Goal: Find specific page/section: Find specific page/section

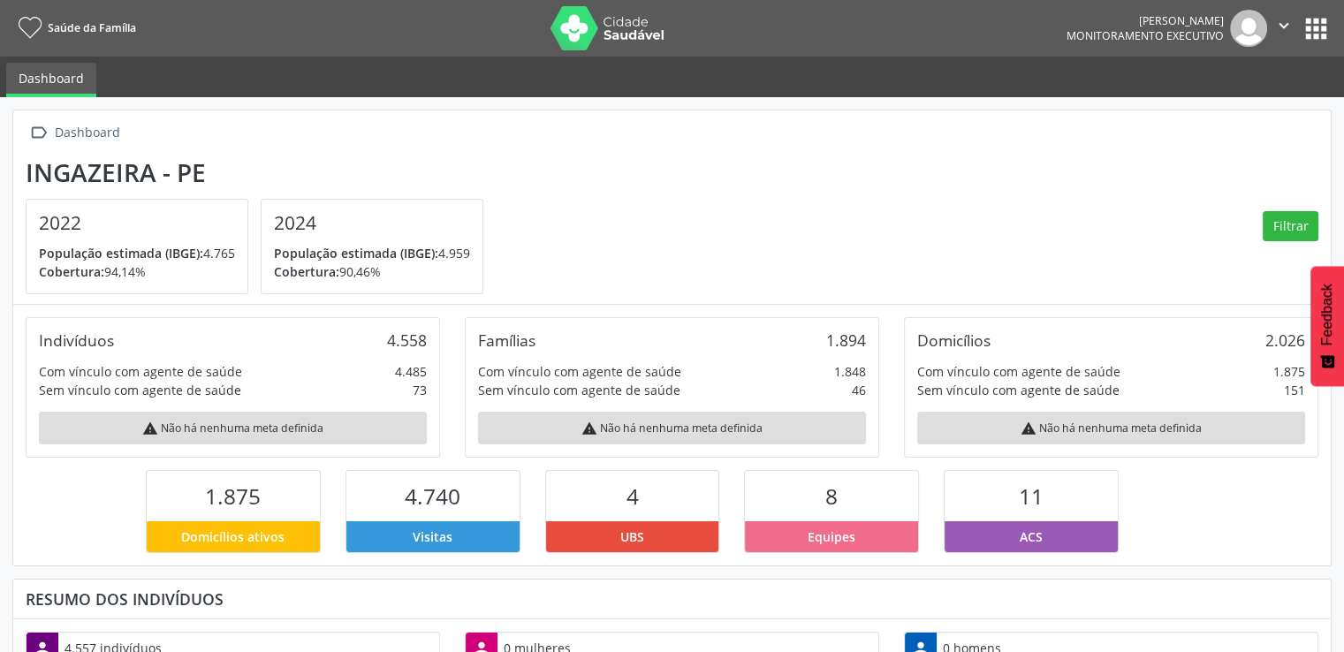
scroll to position [291, 439]
click at [1310, 34] on button "apps" at bounding box center [1316, 28] width 31 height 31
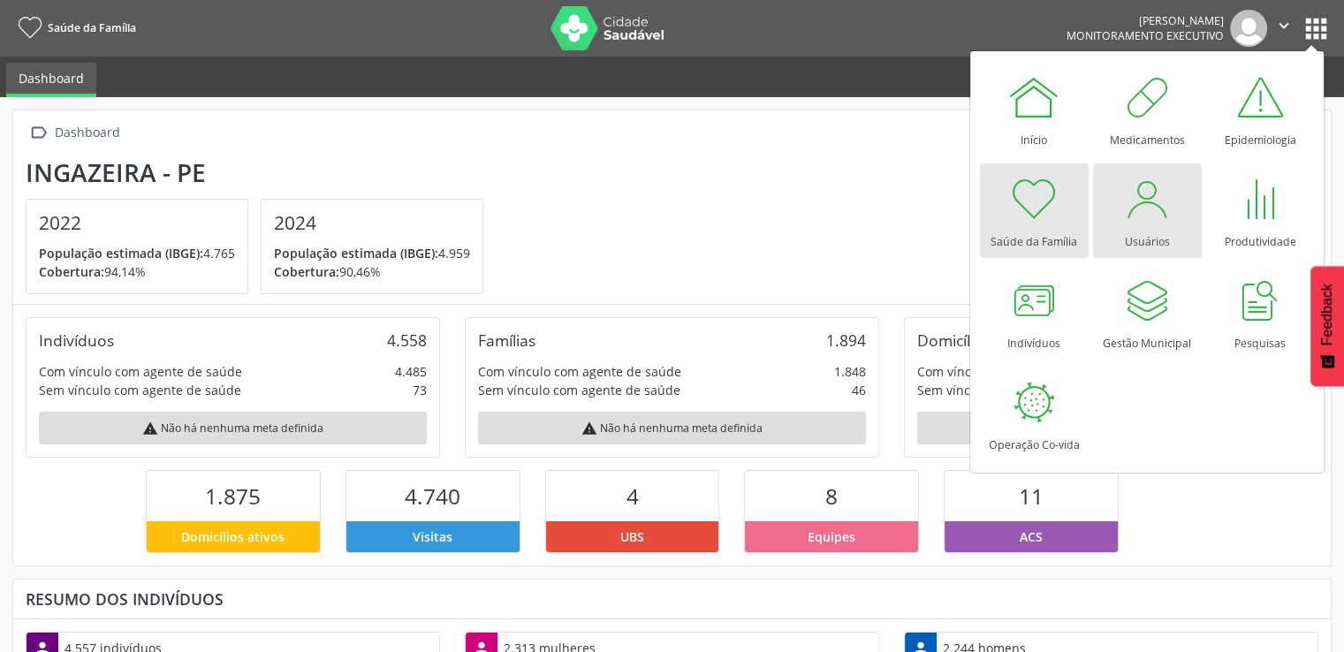
click at [1131, 218] on div at bounding box center [1147, 198] width 53 height 53
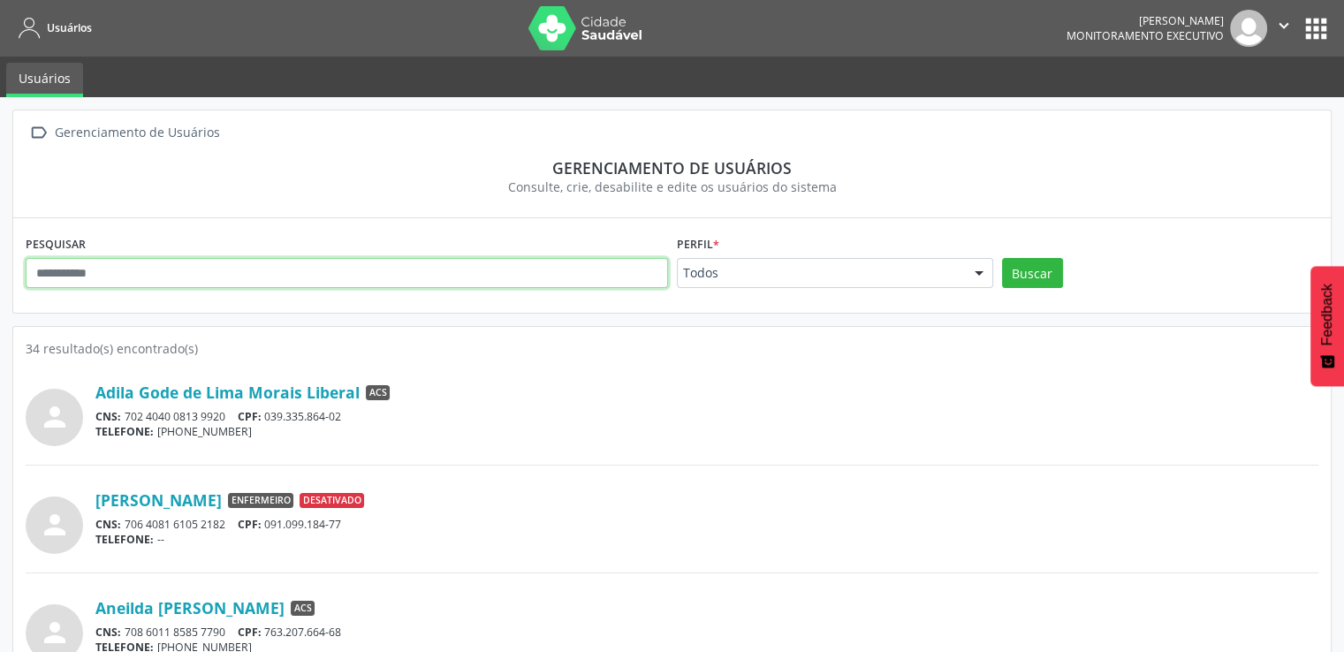
click at [296, 270] on input "text" at bounding box center [347, 273] width 642 height 30
type input "**********"
click at [1002, 258] on button "Buscar" at bounding box center [1032, 273] width 61 height 30
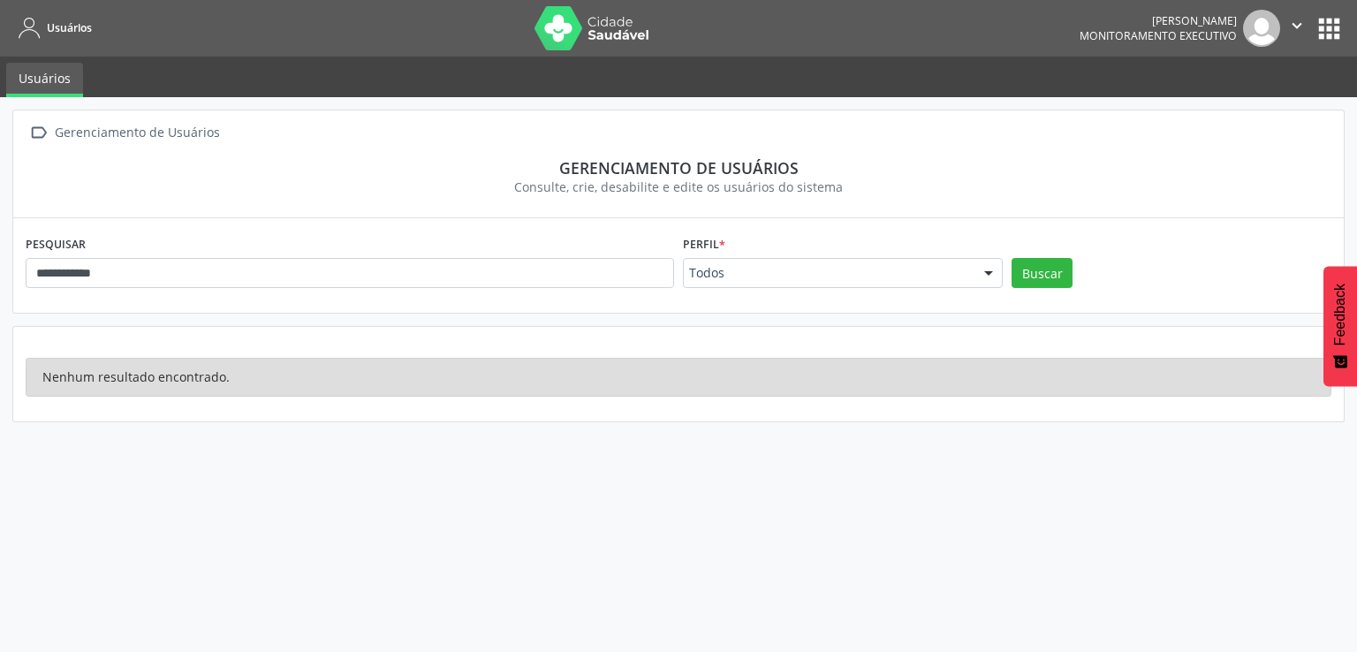
click at [1329, 25] on button "apps" at bounding box center [1329, 28] width 31 height 31
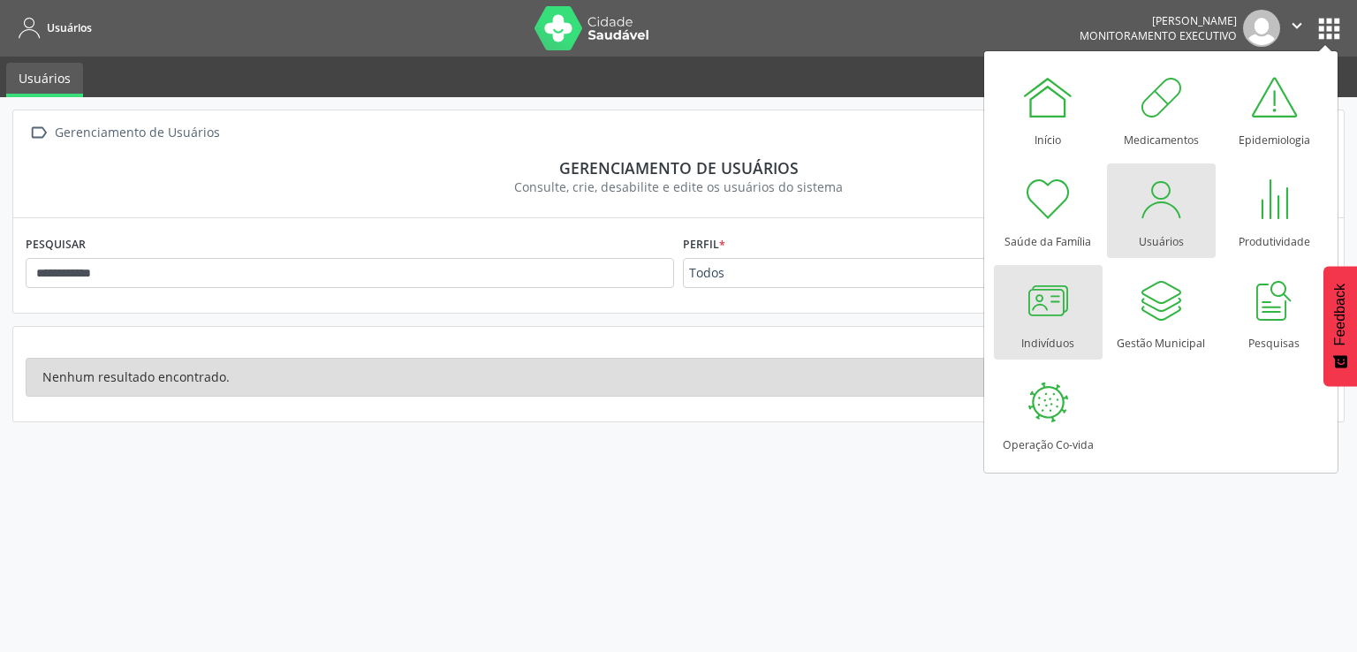
click at [1058, 309] on div at bounding box center [1048, 300] width 53 height 53
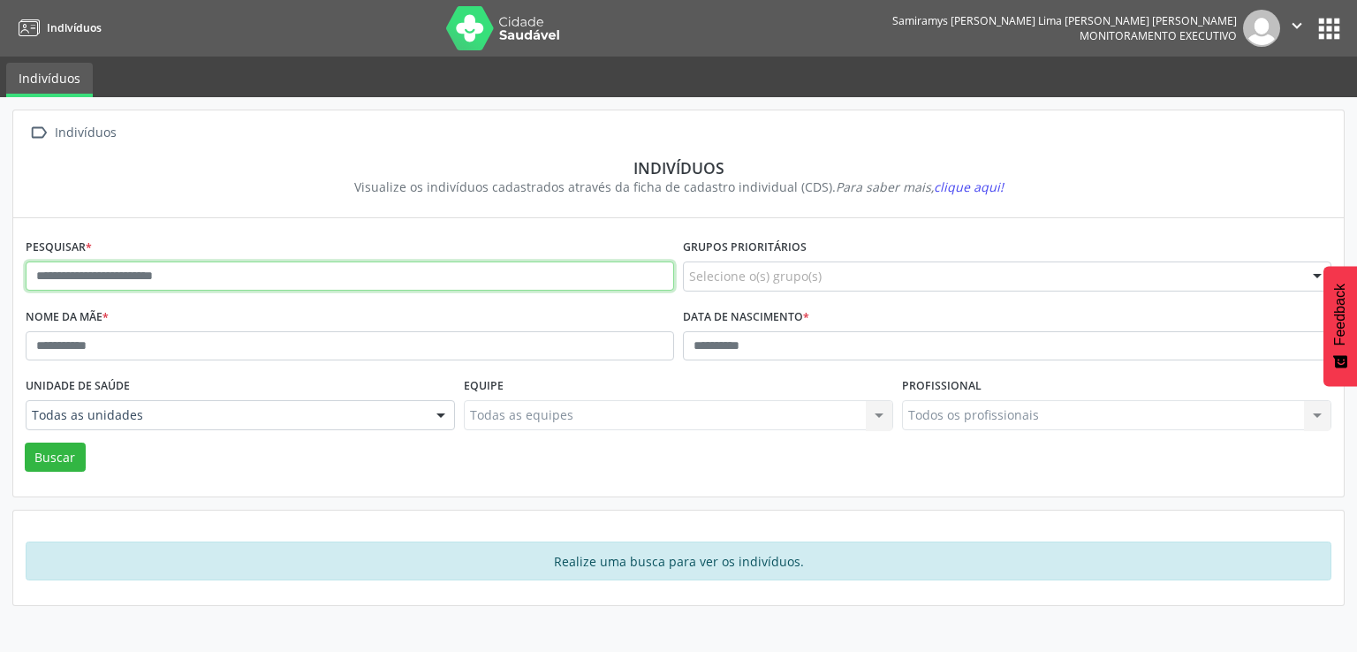
click at [113, 271] on input "text" at bounding box center [350, 277] width 649 height 30
type input "**********"
click at [25, 443] on button "Buscar" at bounding box center [55, 458] width 61 height 30
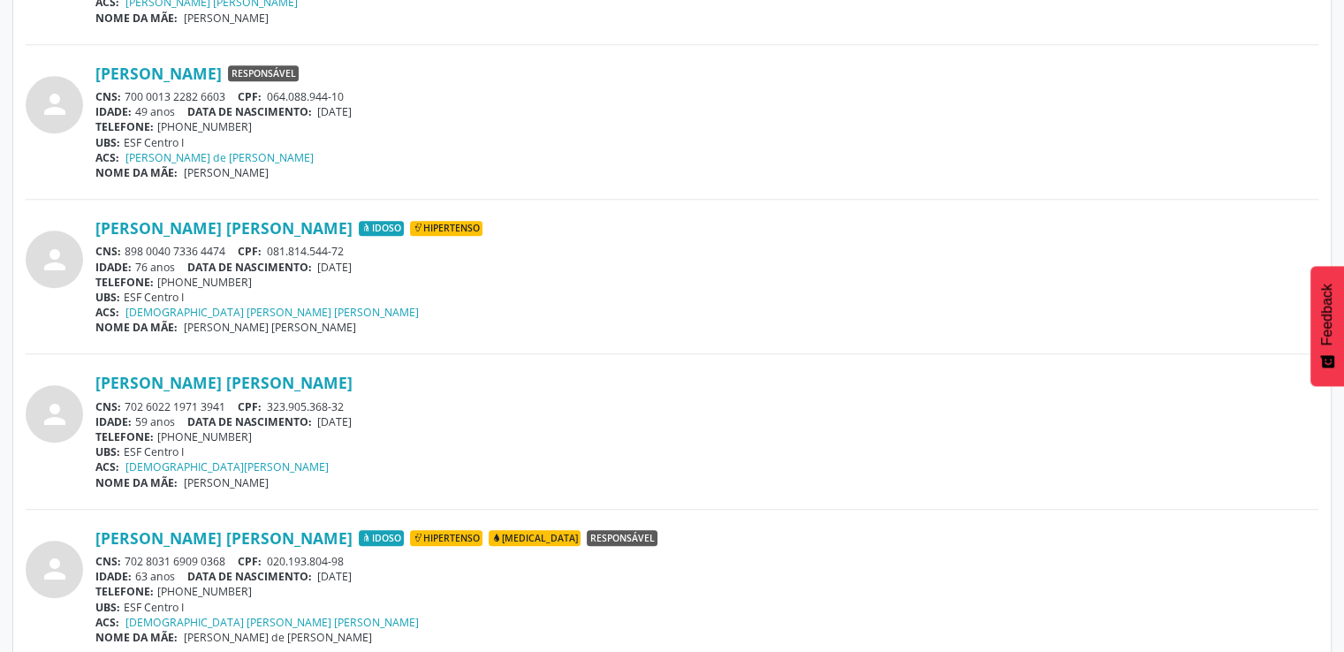
scroll to position [841, 0]
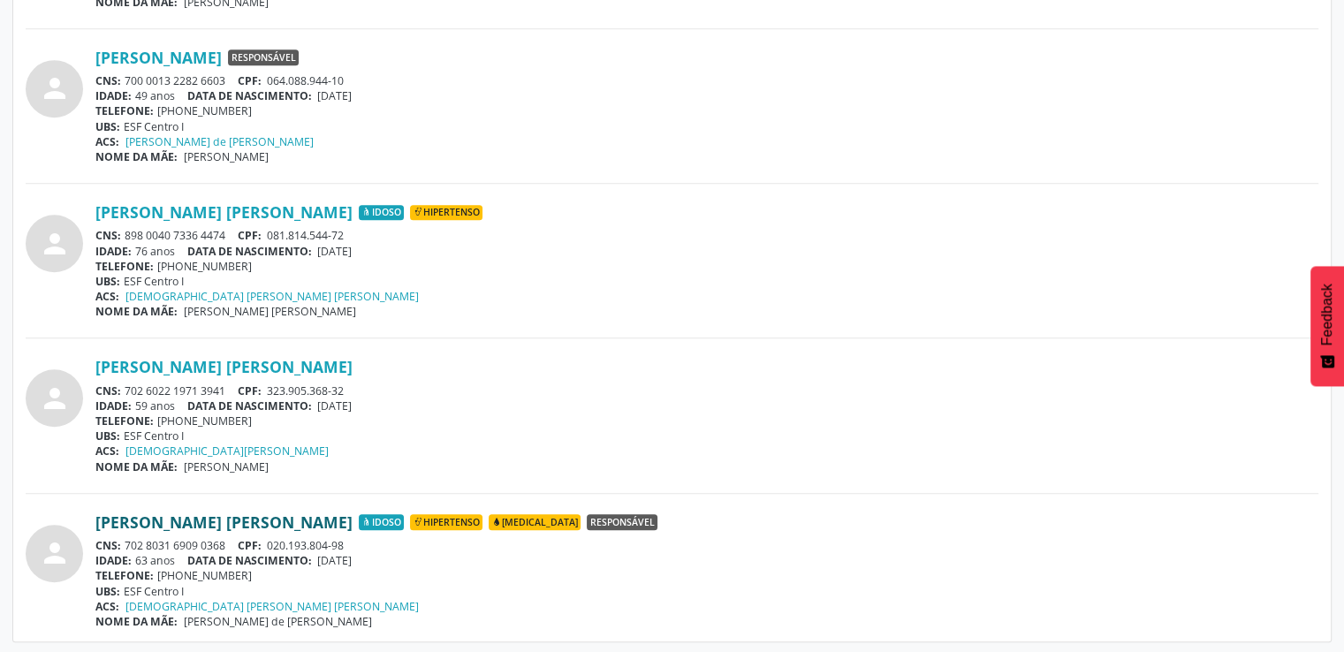
click at [247, 520] on link "Maria Salome de Vasconcelos Carvalho" at bounding box center [223, 522] width 257 height 19
